Goal: Task Accomplishment & Management: Use online tool/utility

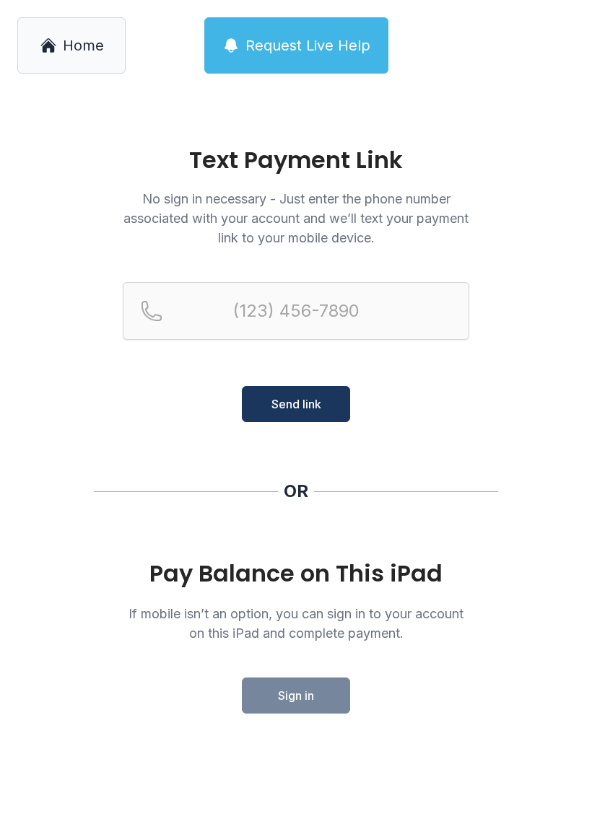
click at [312, 720] on main "Text Payment Link No sign in necessary - Just enter the phone number associated…" at bounding box center [296, 453] width 592 height 725
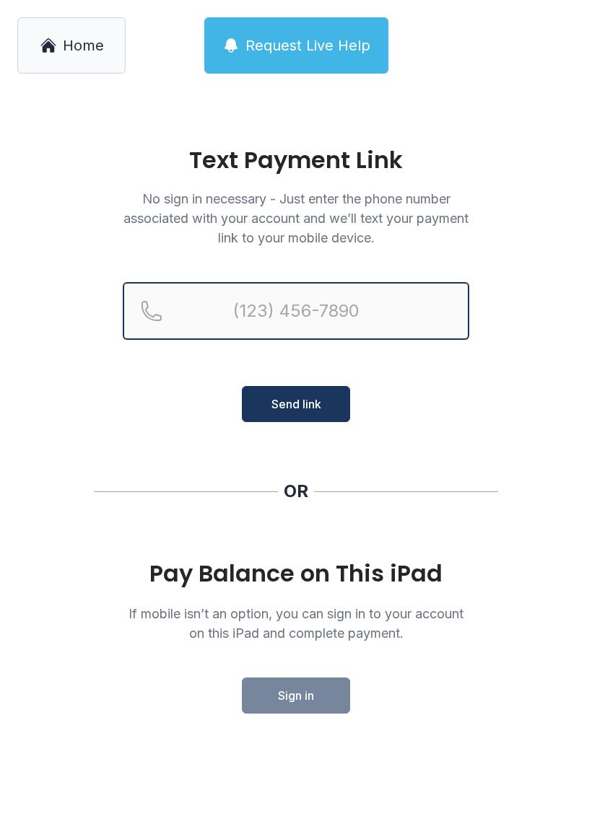
click at [352, 312] on input "Reservation phone number" at bounding box center [296, 311] width 346 height 58
type input "[PHONE_NUMBER]"
click at [296, 404] on button "Send link" at bounding box center [296, 404] width 108 height 36
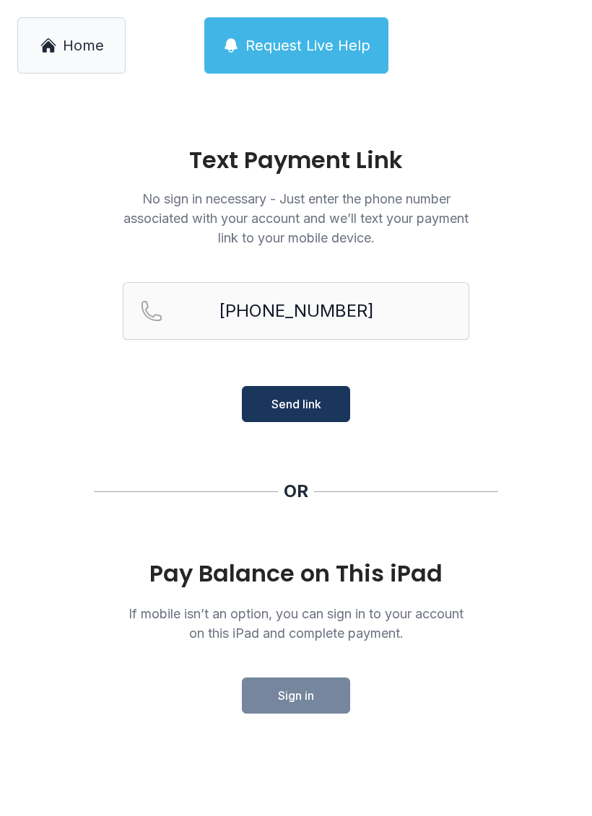
click at [325, 418] on button "Send link" at bounding box center [296, 404] width 108 height 36
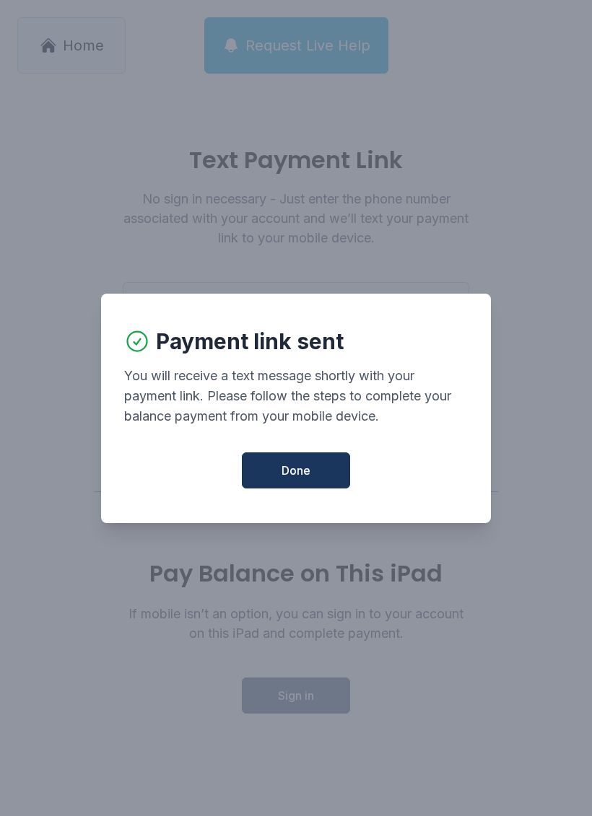
click at [326, 488] on button "Done" at bounding box center [296, 470] width 108 height 36
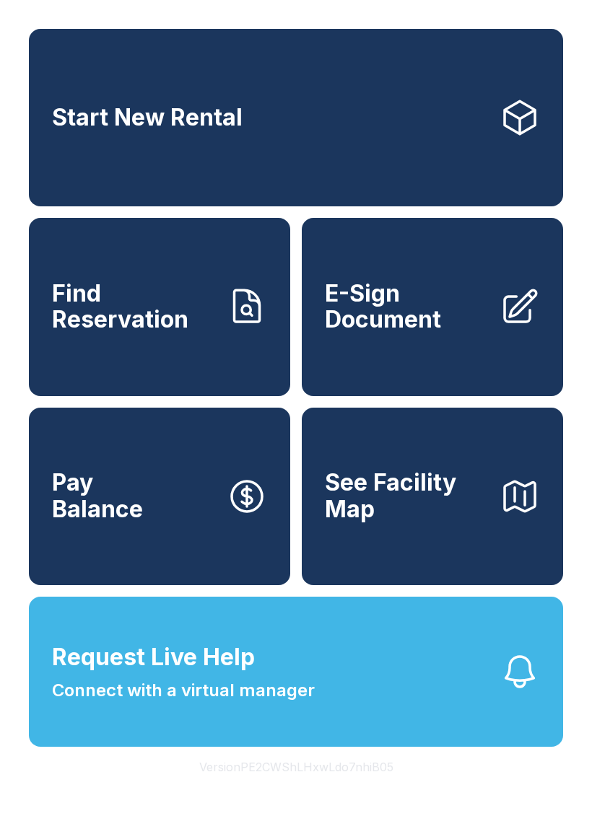
click at [219, 326] on link "Find Reservation" at bounding box center [159, 306] width 261 height 177
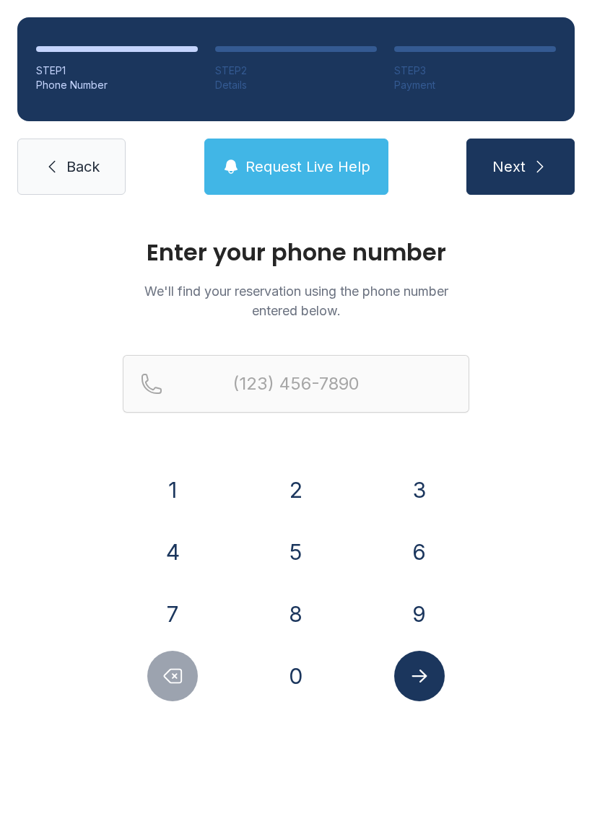
click at [295, 554] on button "5" at bounding box center [296, 552] width 50 height 50
click at [180, 606] on button "7" at bounding box center [172, 614] width 50 height 50
click at [181, 486] on button "1" at bounding box center [172, 490] width 50 height 50
click at [301, 548] on button "5" at bounding box center [296, 552] width 50 height 50
click at [179, 615] on button "7" at bounding box center [172, 614] width 50 height 50
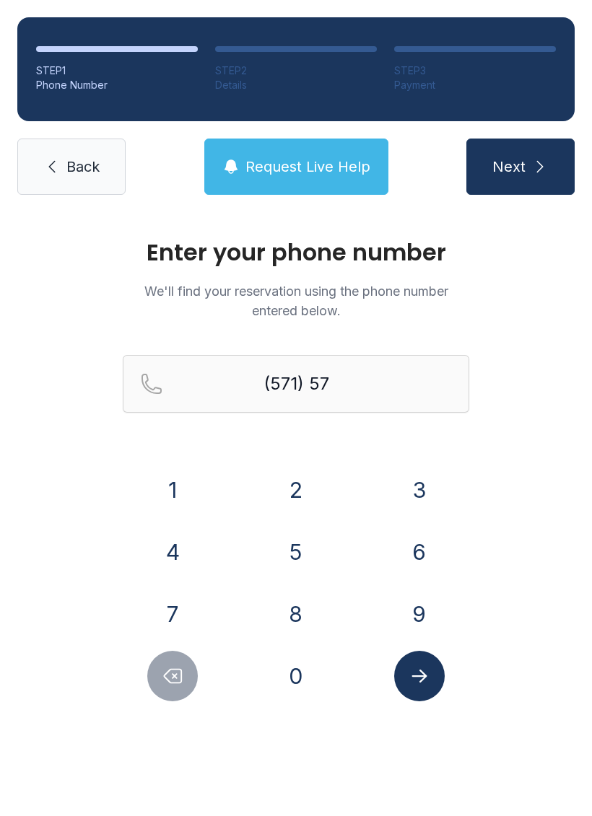
click at [178, 614] on button "7" at bounding box center [172, 614] width 50 height 50
type input "(571) 577-"
click at [76, 176] on span "Back" at bounding box center [82, 167] width 33 height 20
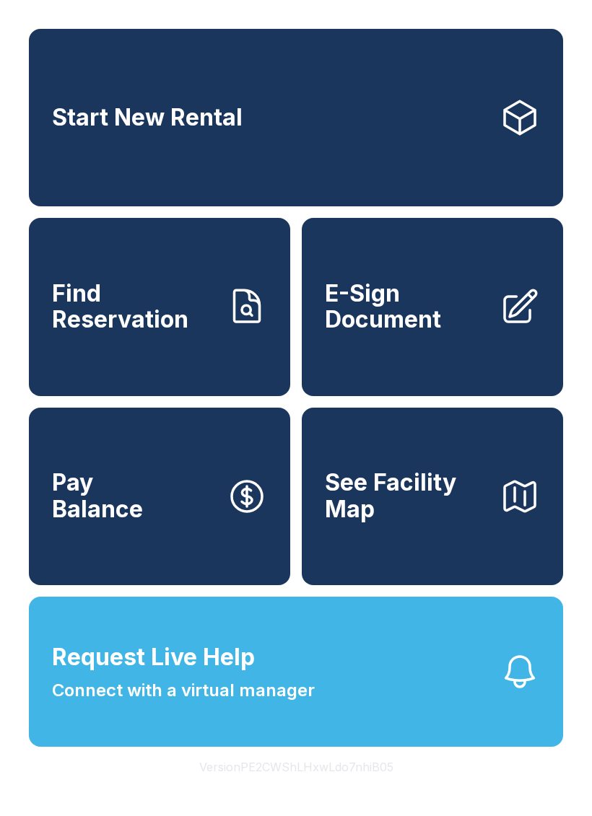
click at [466, 333] on span "E-Sign Document" at bounding box center [406, 307] width 163 height 53
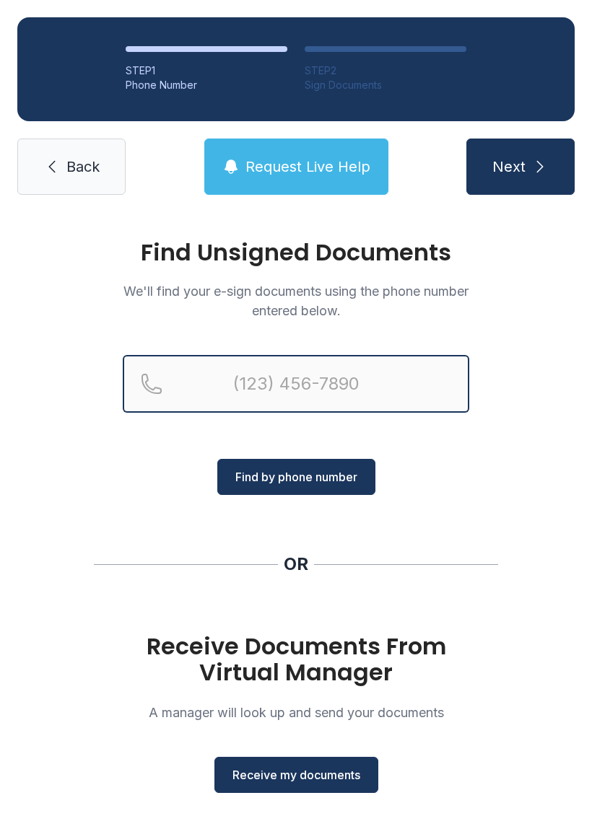
click at [320, 377] on input "Reservation phone number" at bounding box center [296, 384] width 346 height 58
type input "("
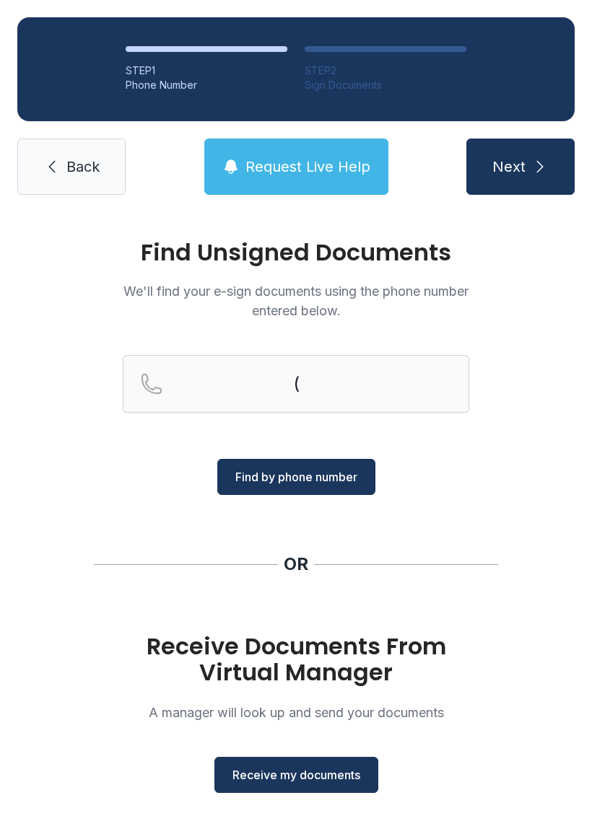
click at [316, 778] on span "Receive my documents" at bounding box center [296, 774] width 128 height 17
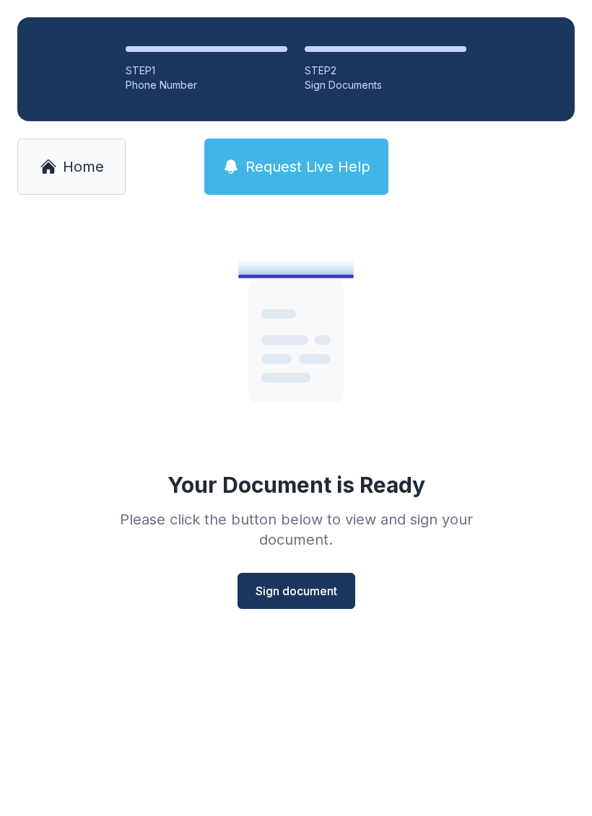
click at [312, 589] on span "Sign document" at bounding box center [296, 590] width 82 height 17
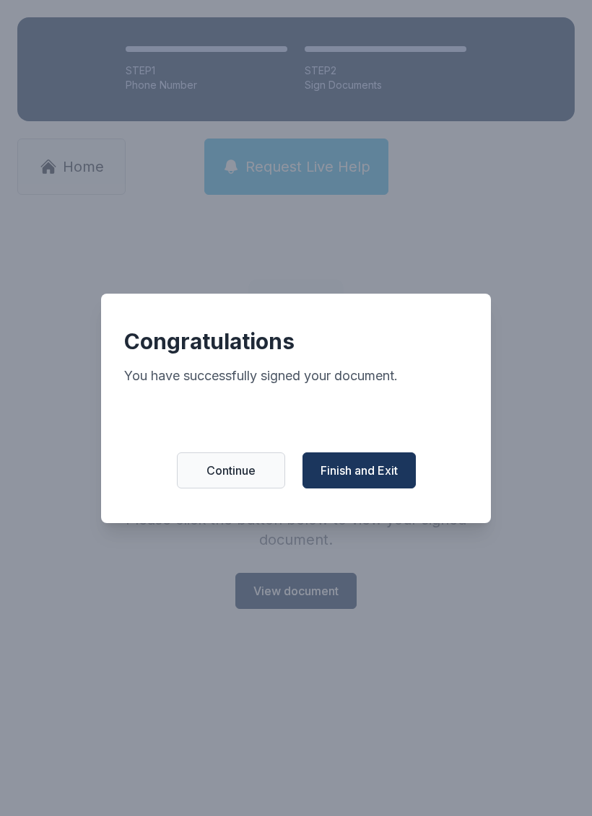
click at [354, 478] on span "Finish and Exit" at bounding box center [358, 470] width 77 height 17
